Goal: Transaction & Acquisition: Purchase product/service

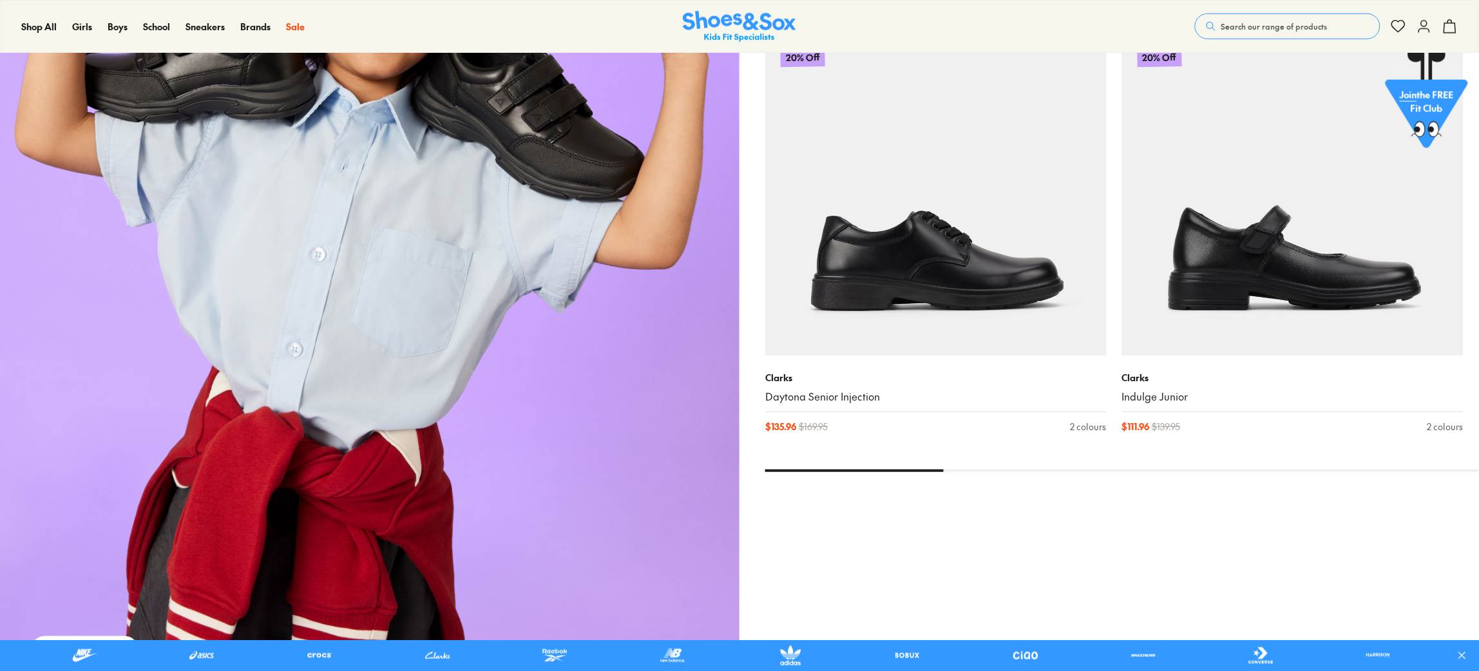
scroll to position [2175, 0]
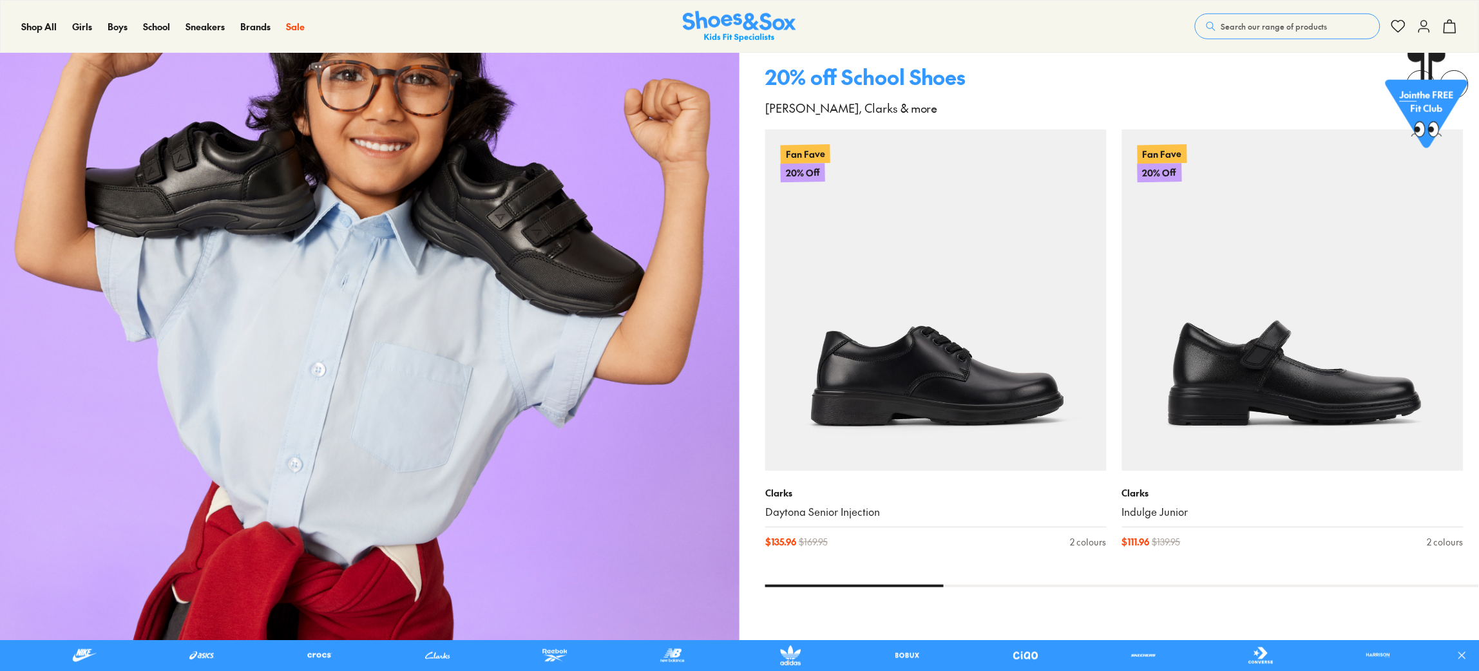
drag, startPoint x: 1483, startPoint y: 292, endPoint x: 1483, endPoint y: 340, distance: 47.7
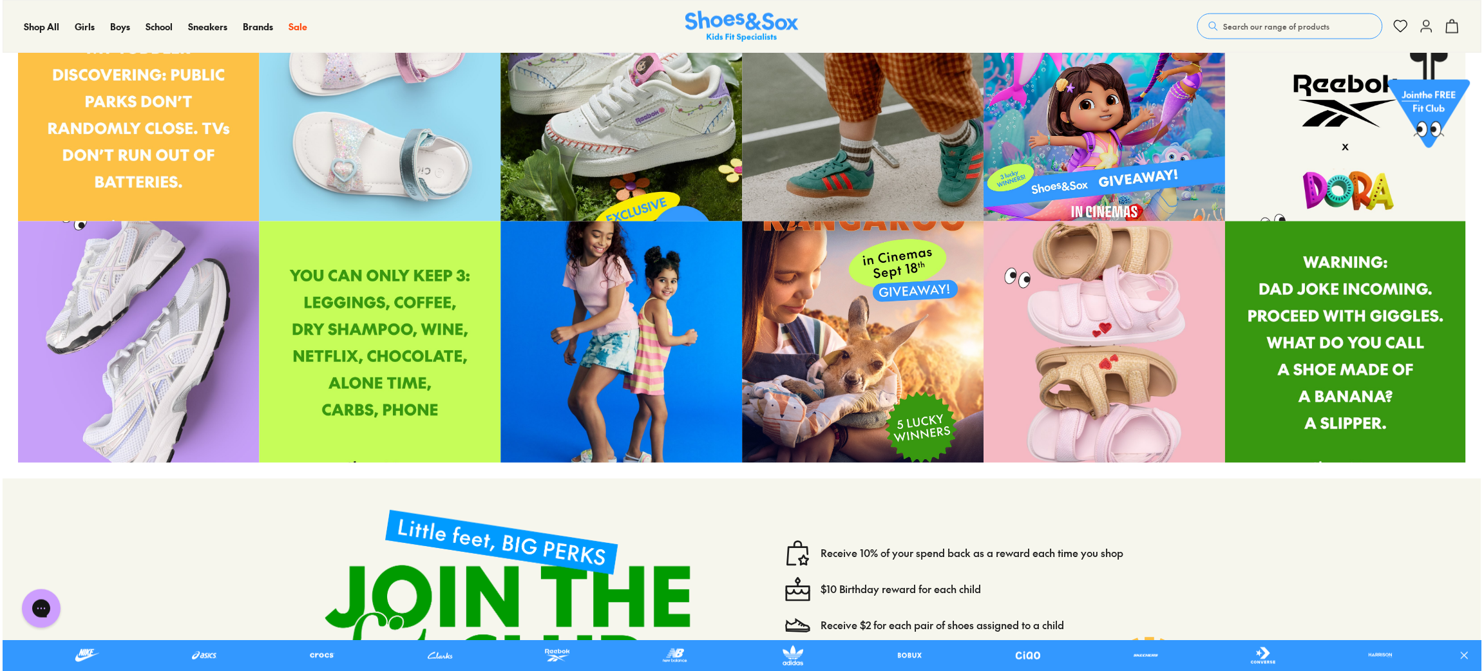
scroll to position [6034, 0]
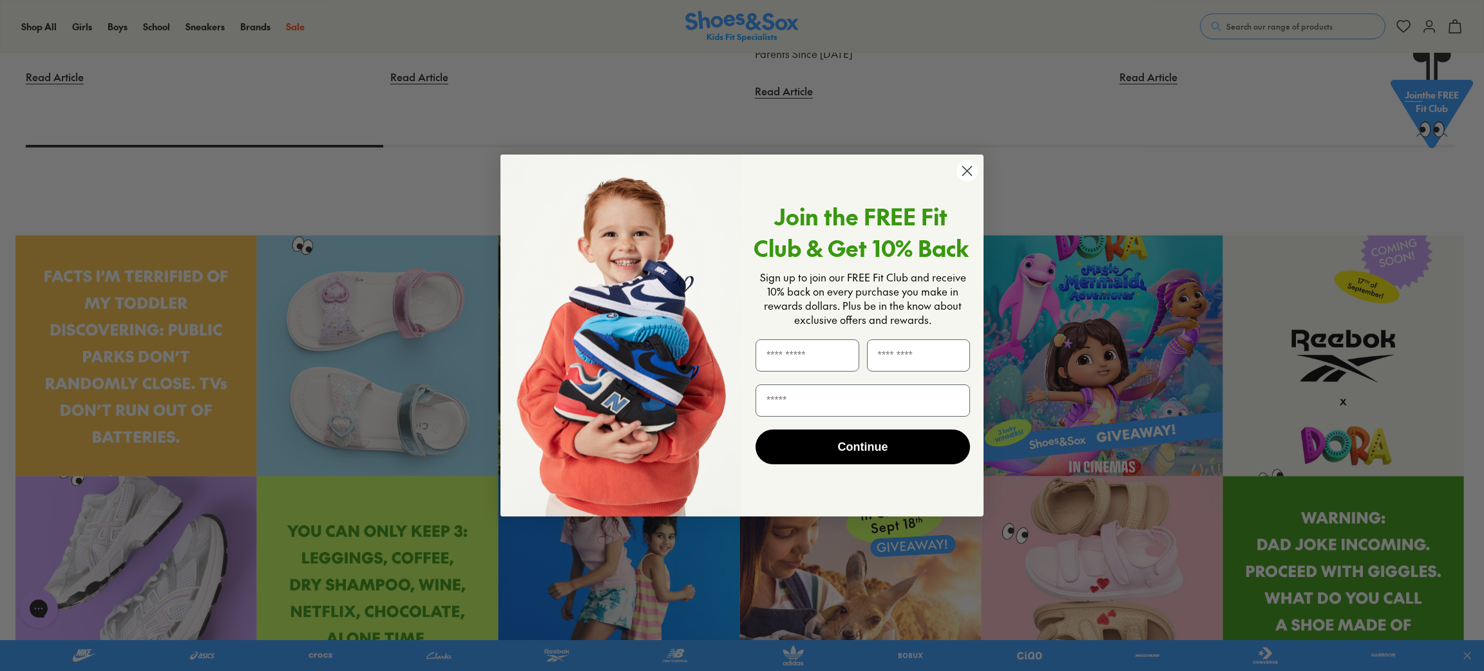
drag, startPoint x: 1483, startPoint y: 535, endPoint x: 1483, endPoint y: 342, distance: 192.6
click at [965, 169] on icon "Close dialog" at bounding box center [967, 170] width 9 height 9
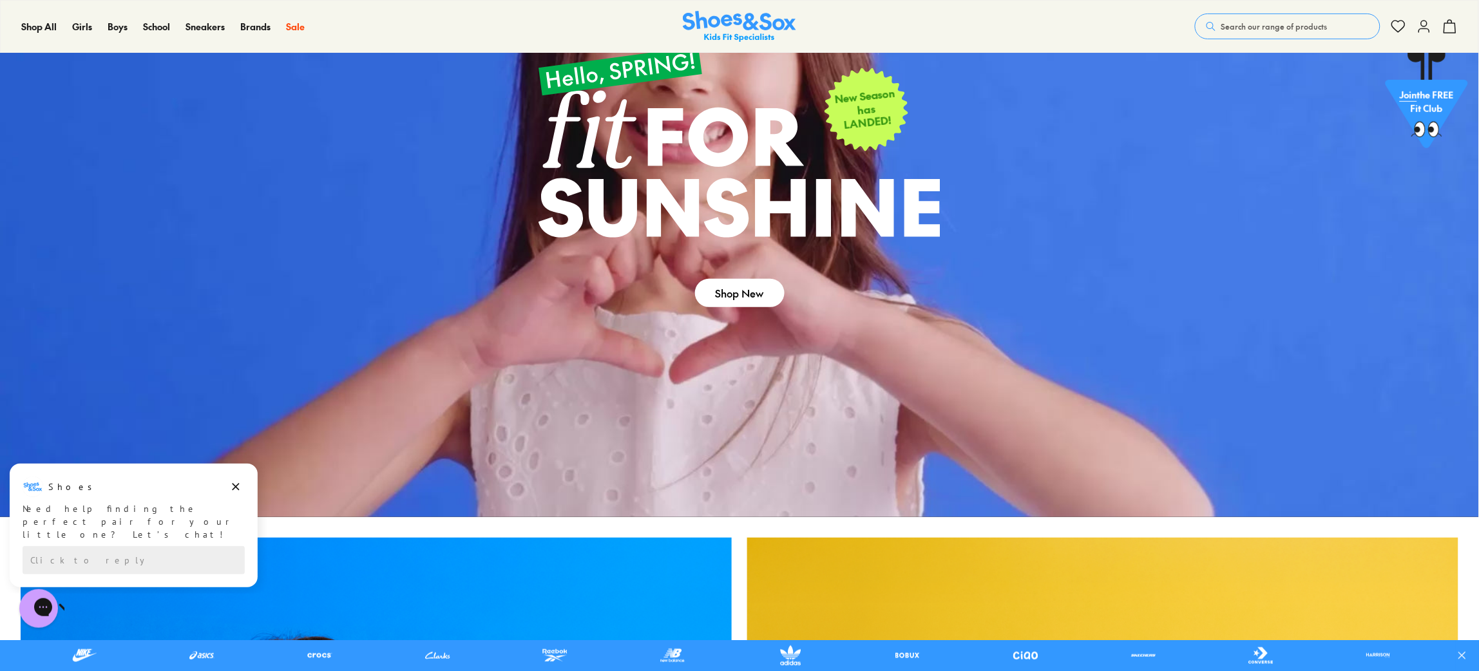
scroll to position [0, 0]
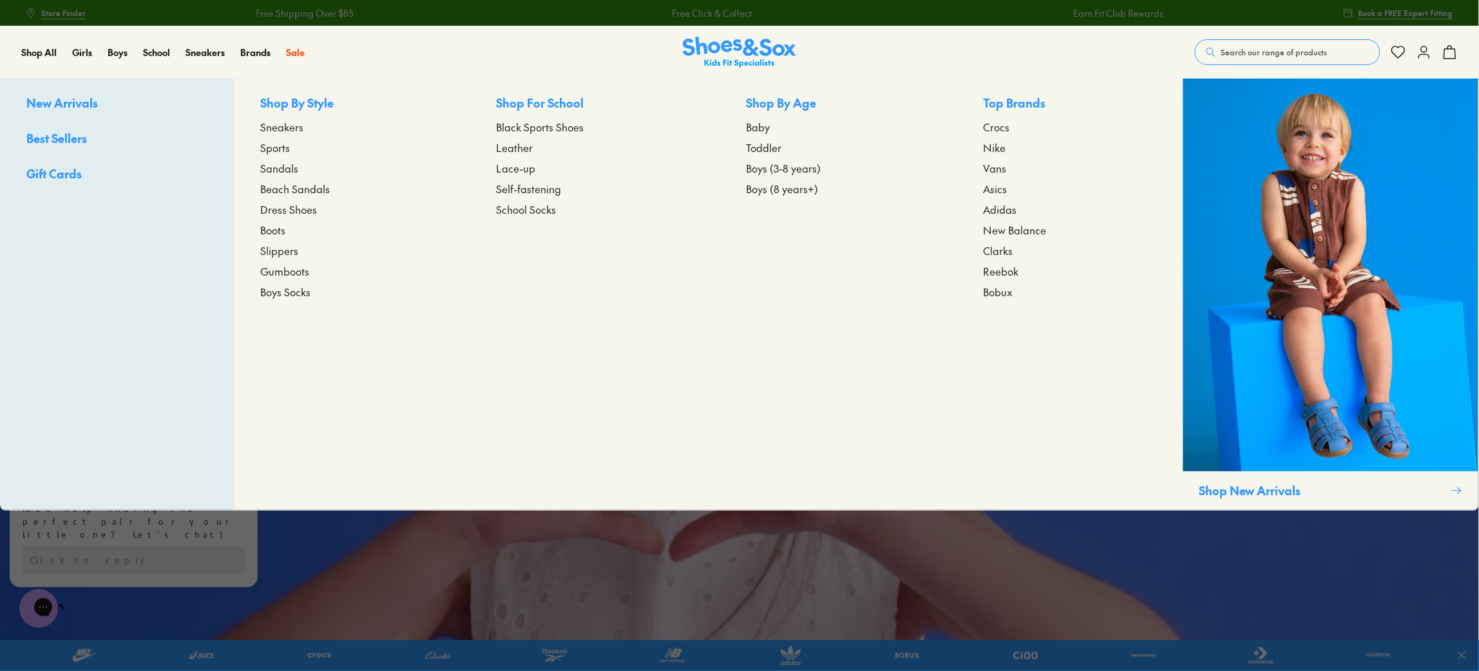
click at [1002, 124] on span "Crocs" at bounding box center [997, 126] width 26 height 15
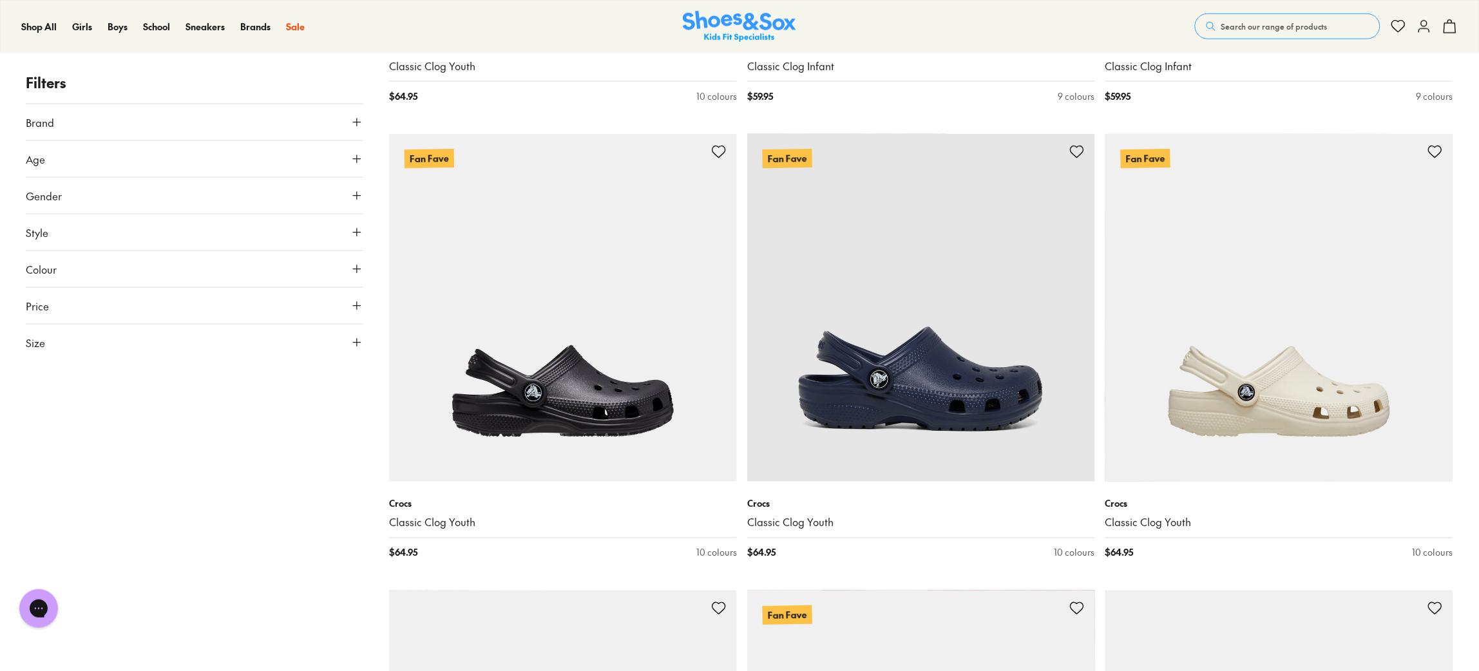
scroll to position [2564, 0]
